Goal: Find specific page/section: Find specific page/section

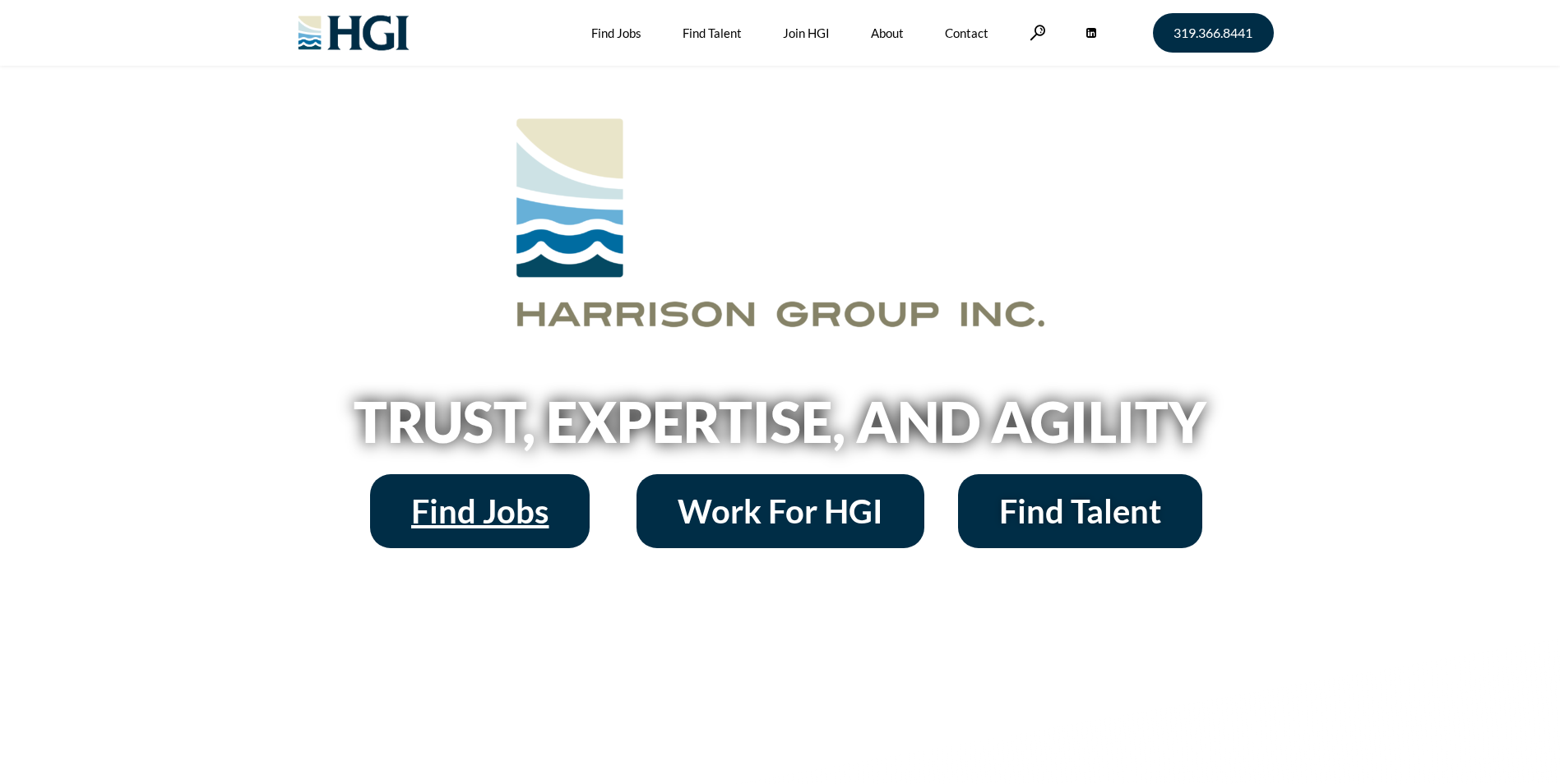
click at [492, 517] on span "Find Jobs" at bounding box center [480, 511] width 137 height 33
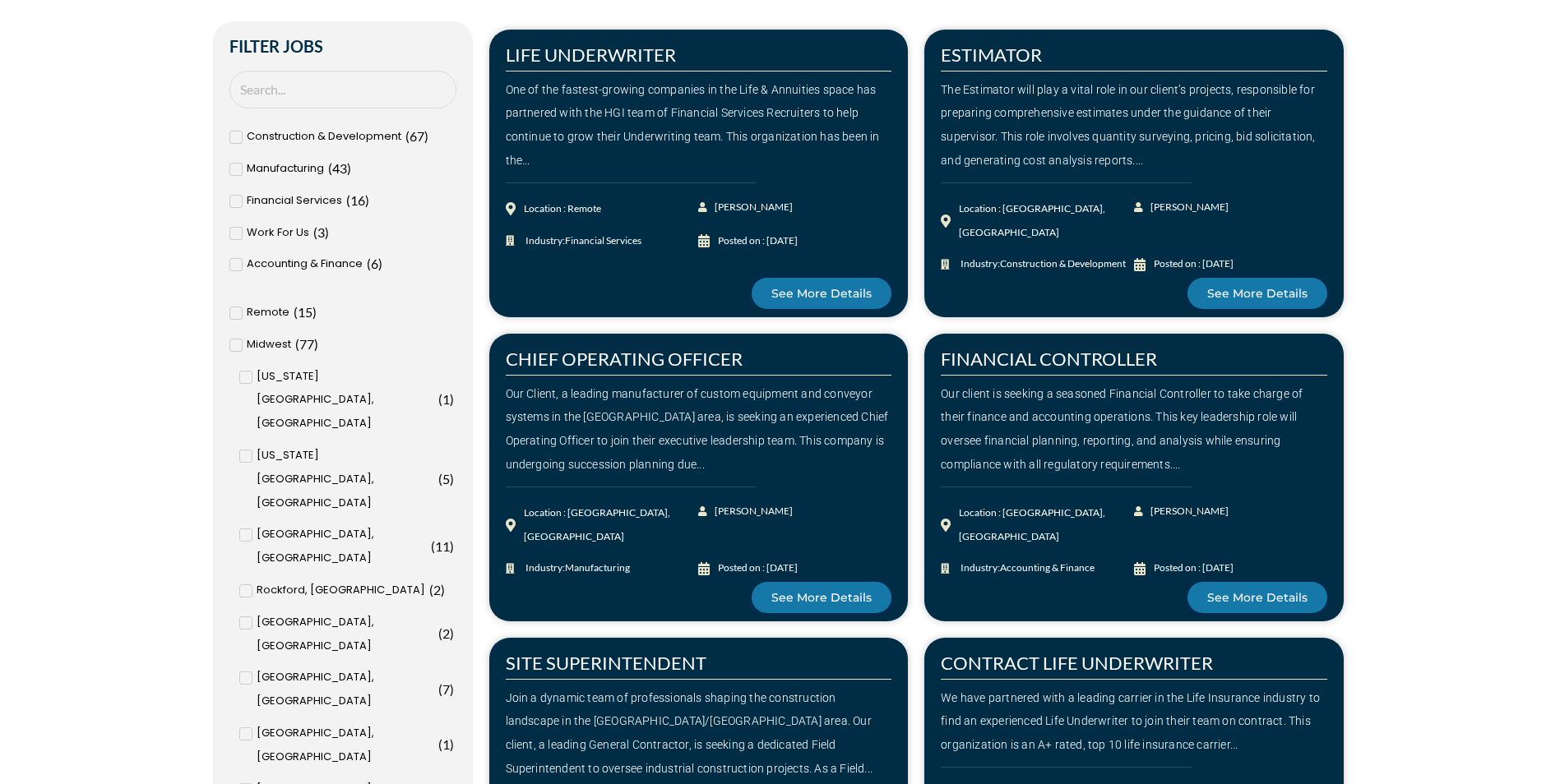
scroll to position [658, 0]
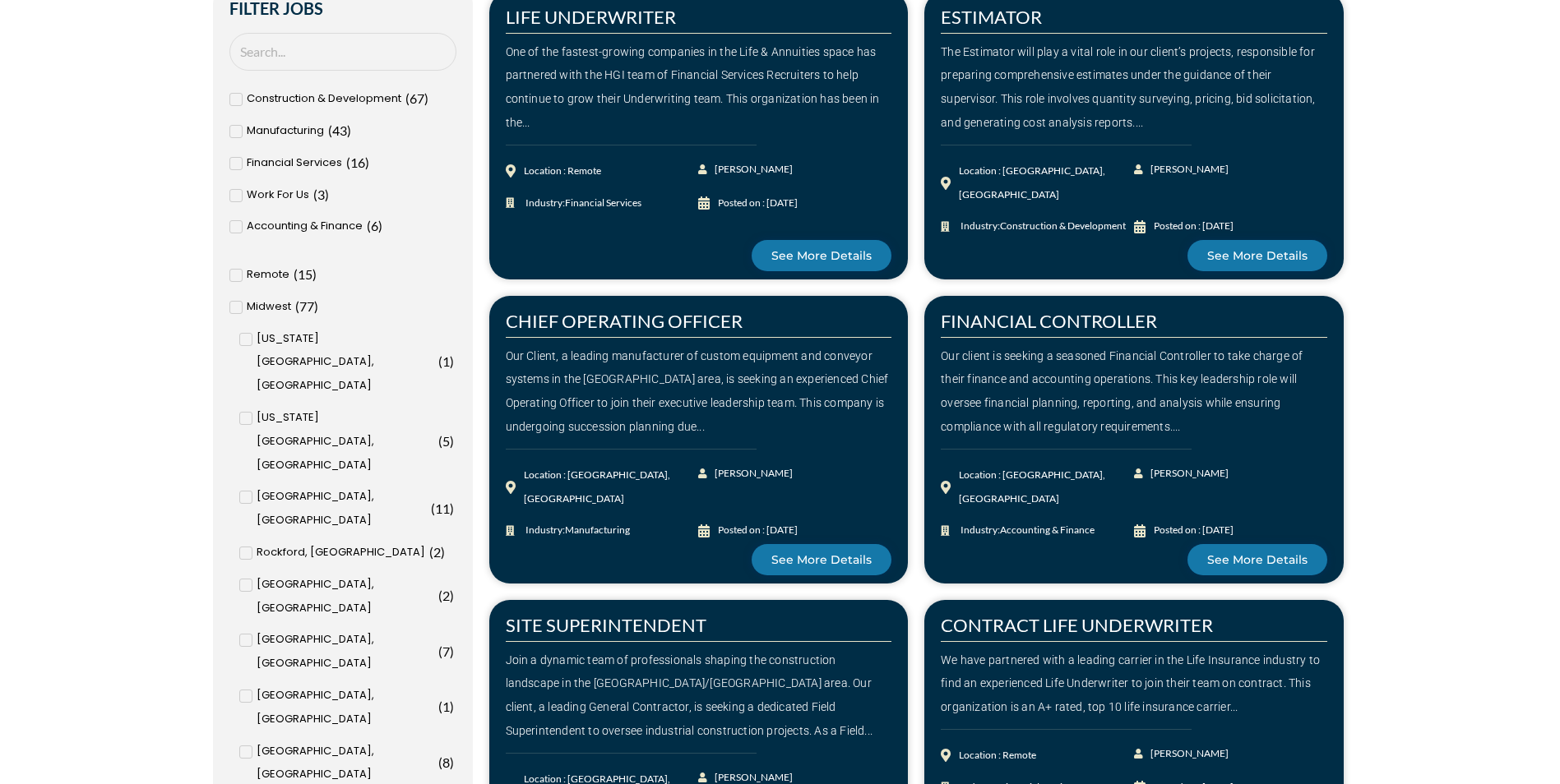
click at [247, 747] on icon at bounding box center [247, 752] width 6 height 9
click at [0, 0] on input "[GEOGRAPHIC_DATA], [GEOGRAPHIC_DATA] ( 8 )" at bounding box center [0, 0] width 0 height 0
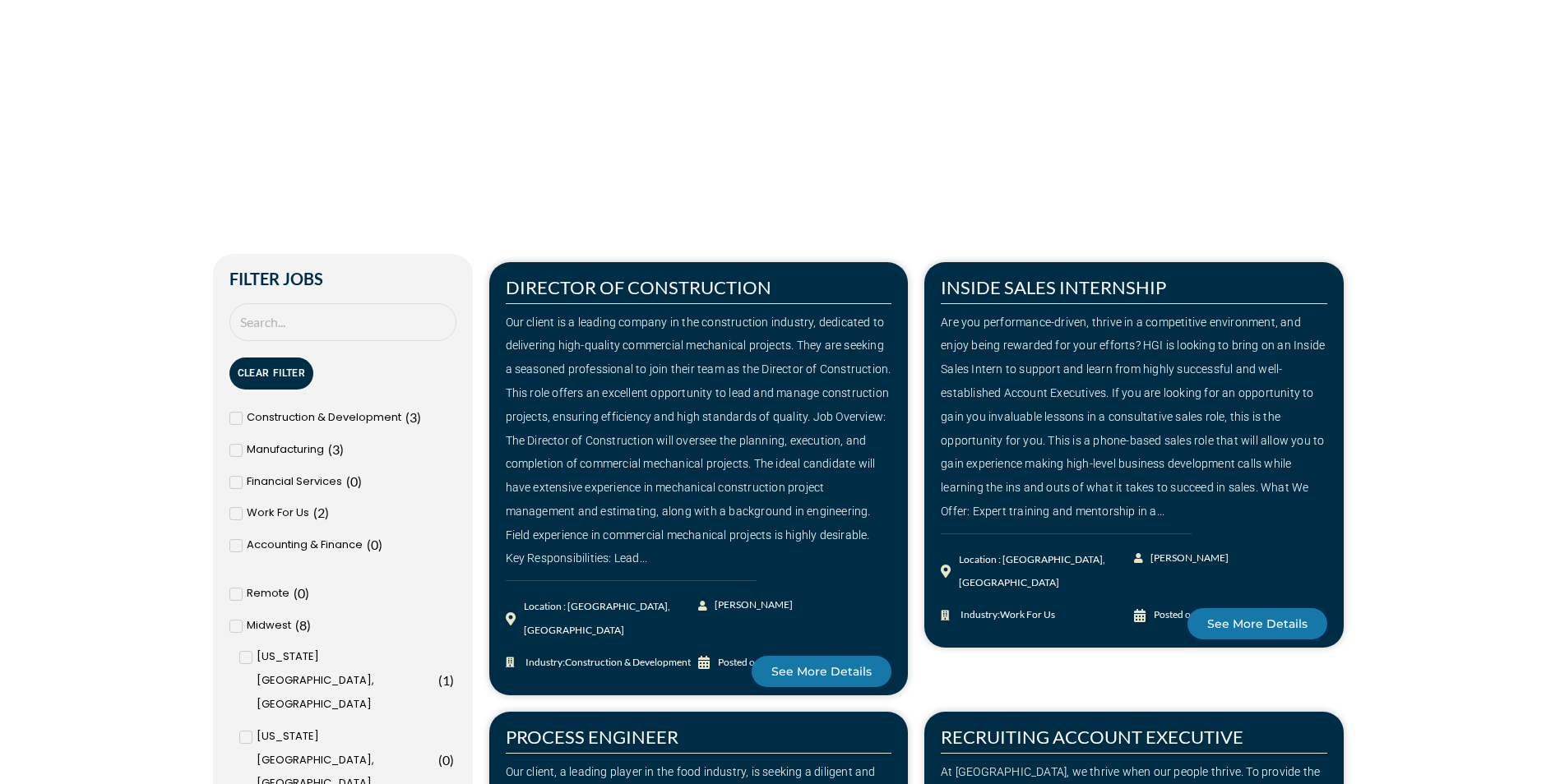
scroll to position [165, 0]
